Goal: Task Accomplishment & Management: Manage account settings

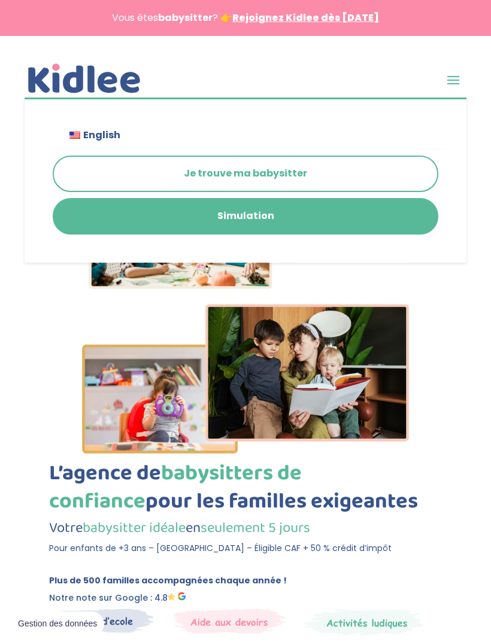
click at [458, 77] on span at bounding box center [452, 79] width 19 height 19
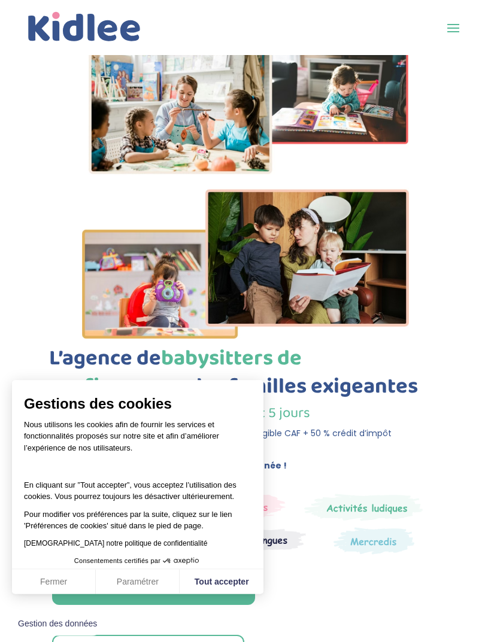
scroll to position [84, 0]
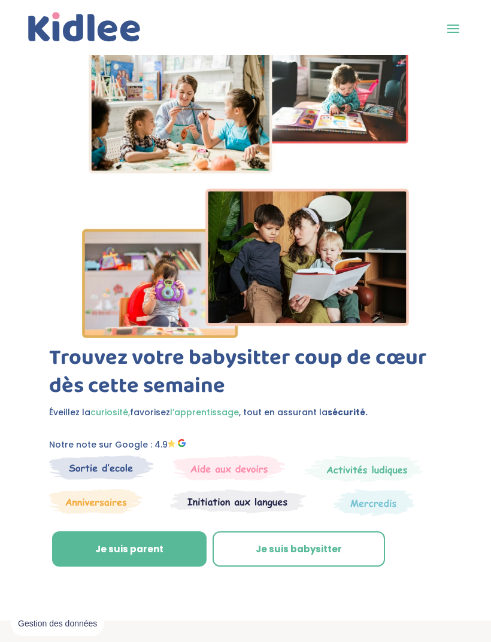
click at [455, 22] on span at bounding box center [452, 28] width 19 height 19
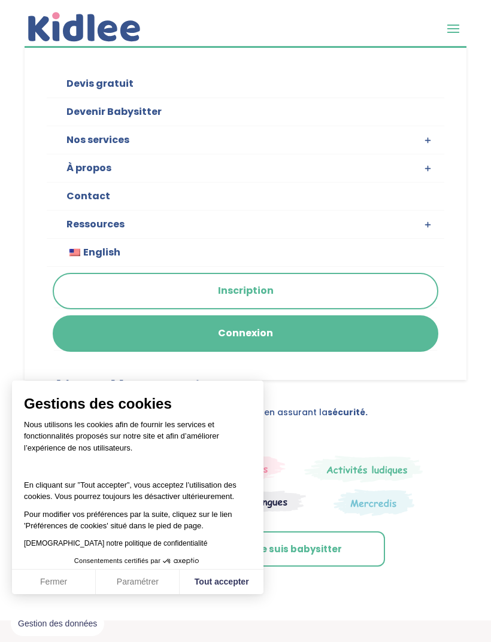
click at [373, 350] on link "Connexion" at bounding box center [245, 334] width 383 height 34
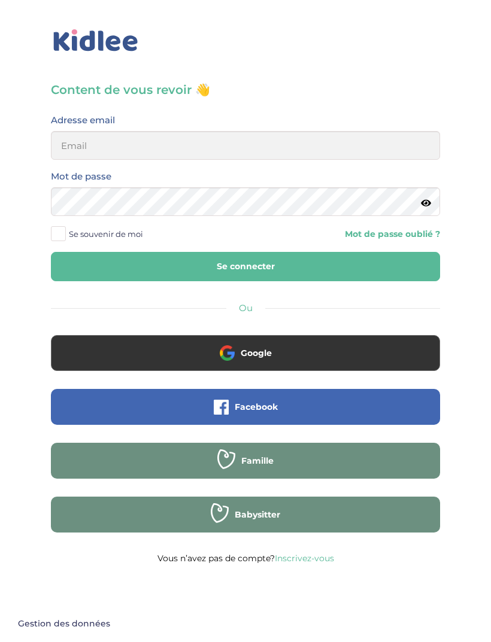
click at [132, 350] on button "Google" at bounding box center [245, 353] width 389 height 36
click at [187, 353] on button "Google" at bounding box center [245, 353] width 389 height 36
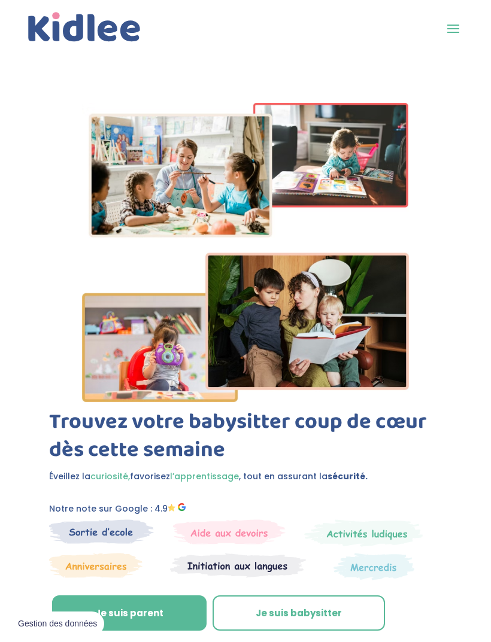
click at [461, 38] on span at bounding box center [452, 28] width 19 height 19
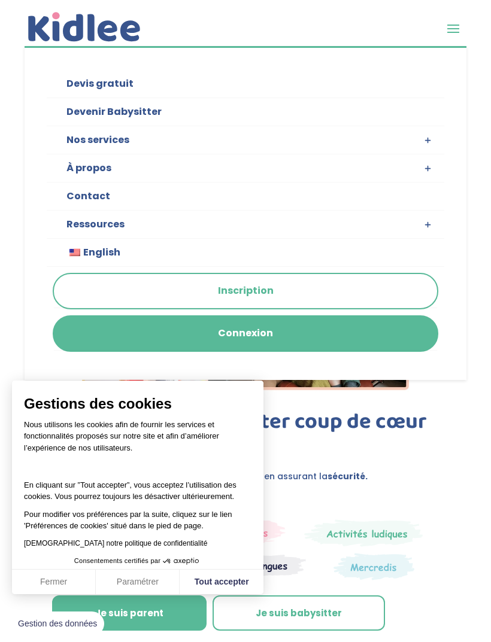
click at [97, 109] on link "Devenir Babysitter" at bounding box center [245, 112] width 397 height 28
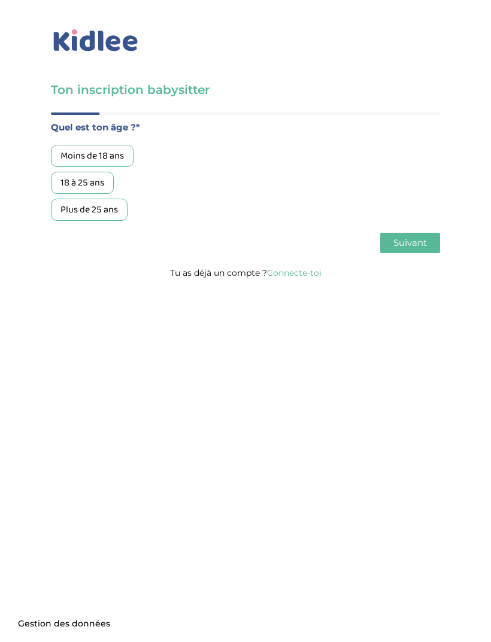
click at [300, 278] on link "Connecte-toi" at bounding box center [294, 273] width 54 height 11
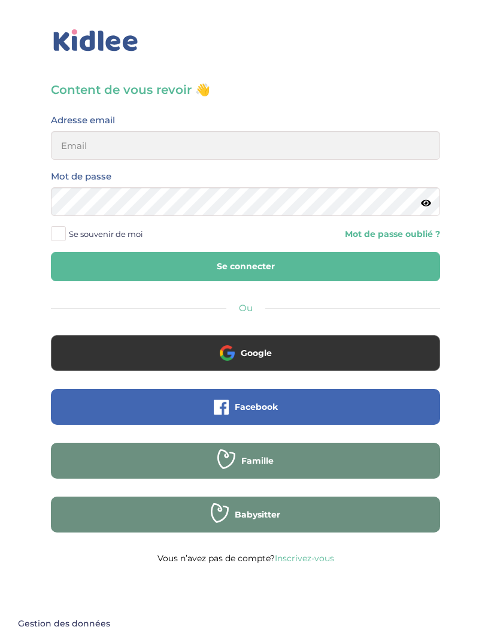
click at [385, 361] on button "Google" at bounding box center [245, 353] width 389 height 36
click at [337, 147] on input "email" at bounding box center [245, 145] width 389 height 29
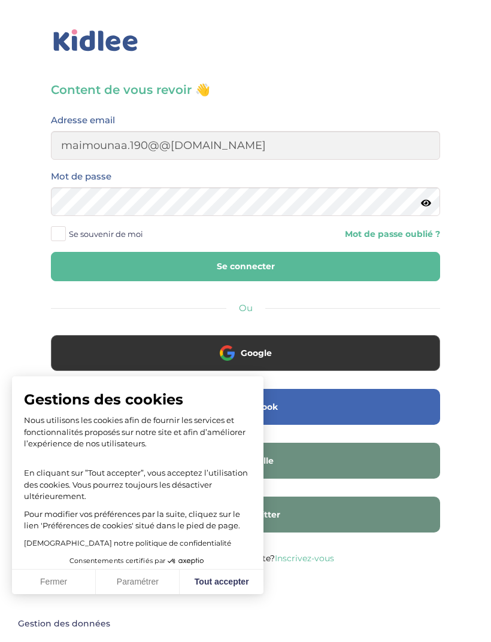
click at [54, 229] on span at bounding box center [58, 233] width 15 height 15
click at [0, 0] on input "Se souvenir de moi" at bounding box center [0, 0] width 0 height 0
click at [104, 266] on button "Se connecter" at bounding box center [245, 266] width 389 height 29
click at [61, 148] on input "maimounaa.190@@gmail.com" at bounding box center [245, 145] width 389 height 29
click at [165, 146] on input "maimounaa.190@@gmail.com" at bounding box center [245, 145] width 389 height 29
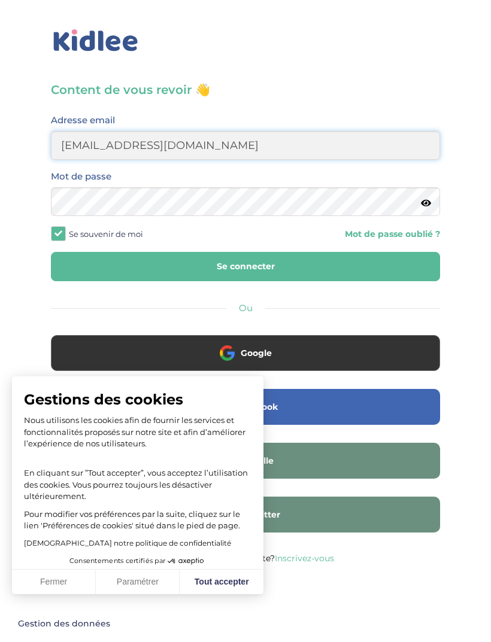
type input "maimounaa.190@gmail.com"
click at [394, 253] on button "Se connecter" at bounding box center [245, 266] width 389 height 29
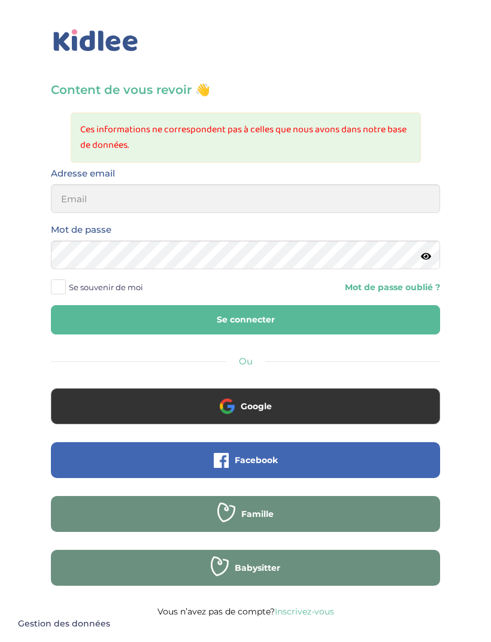
click at [127, 408] on button "Google" at bounding box center [245, 406] width 389 height 36
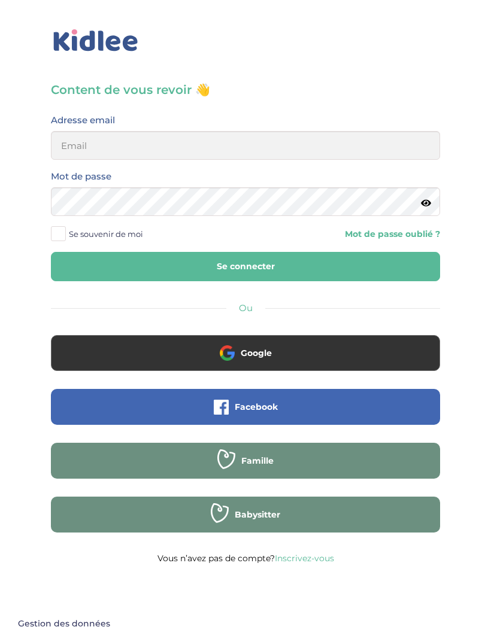
click at [313, 366] on button "Google" at bounding box center [245, 353] width 389 height 36
